Goal: Navigation & Orientation: Find specific page/section

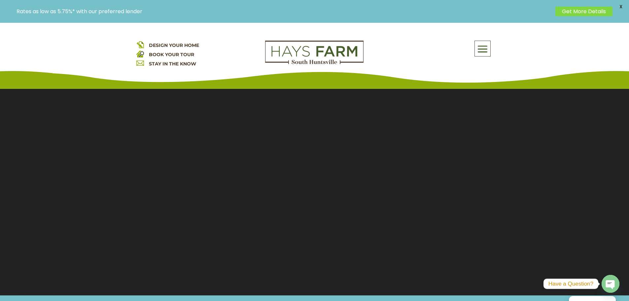
click at [482, 46] on span at bounding box center [483, 49] width 16 height 15
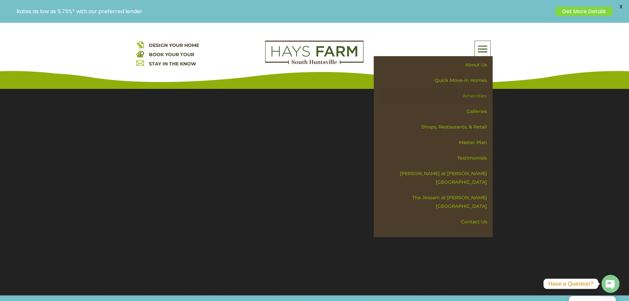
click at [472, 92] on link "Amenities" at bounding box center [436, 96] width 114 height 16
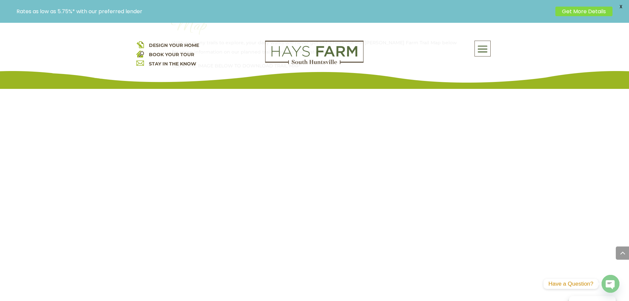
scroll to position [892, 0]
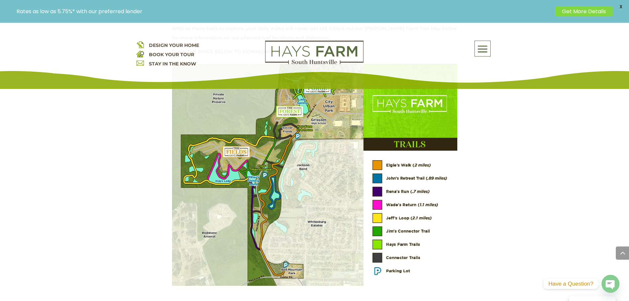
click at [284, 149] on img at bounding box center [314, 175] width 285 height 222
